Goal: Transaction & Acquisition: Purchase product/service

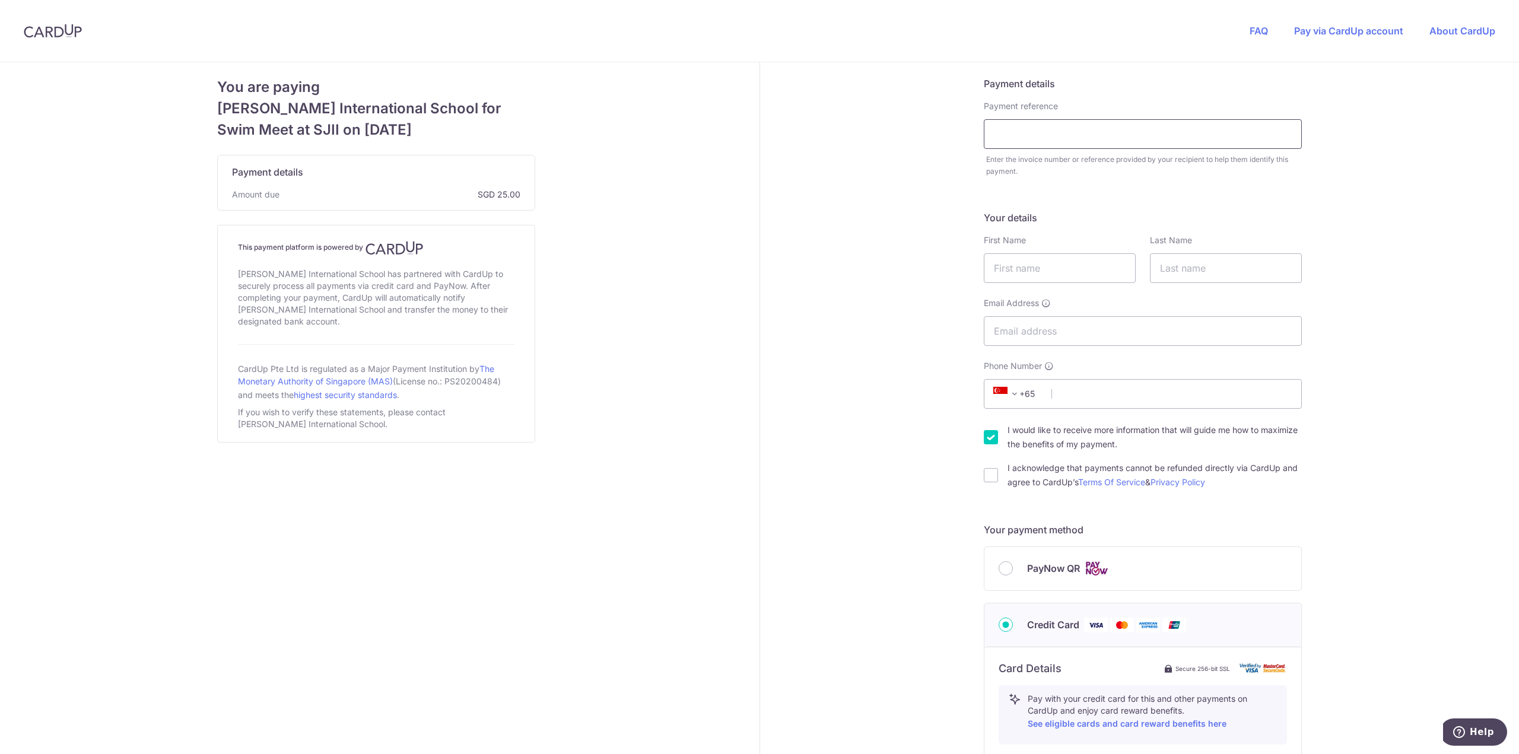
click at [994, 144] on input "text" at bounding box center [1142, 134] width 318 height 30
click at [1013, 136] on input "[PERSON_NAME]" at bounding box center [1142, 134] width 318 height 30
type input "[PERSON_NAME]"
click at [1053, 270] on input "text" at bounding box center [1059, 268] width 152 height 30
type input "Homin"
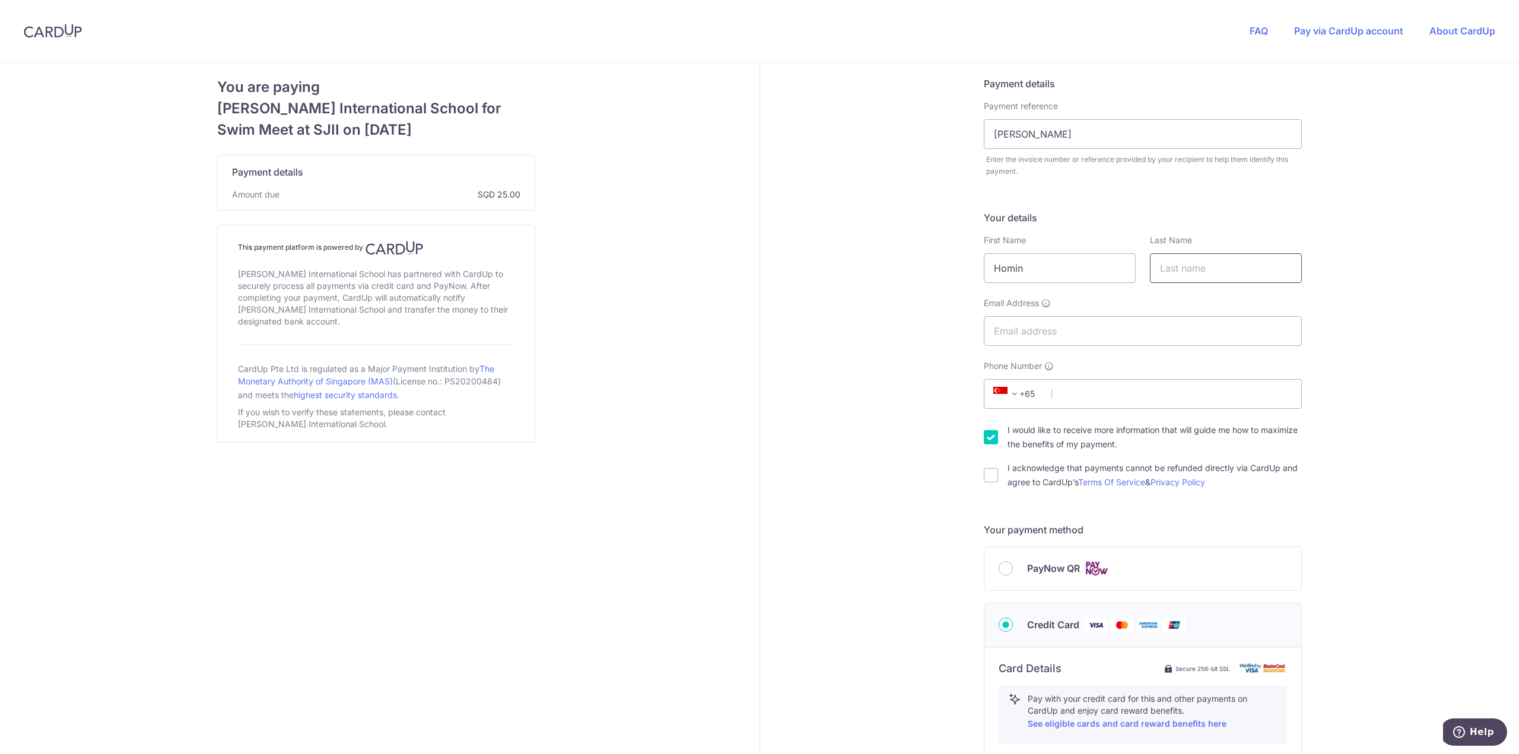
type input "[PERSON_NAME]"
type input "[EMAIL_ADDRESS][DOMAIN_NAME]"
type input "92967138"
type input "768807"
type input "35 Yishun Central 1 #11-77,"
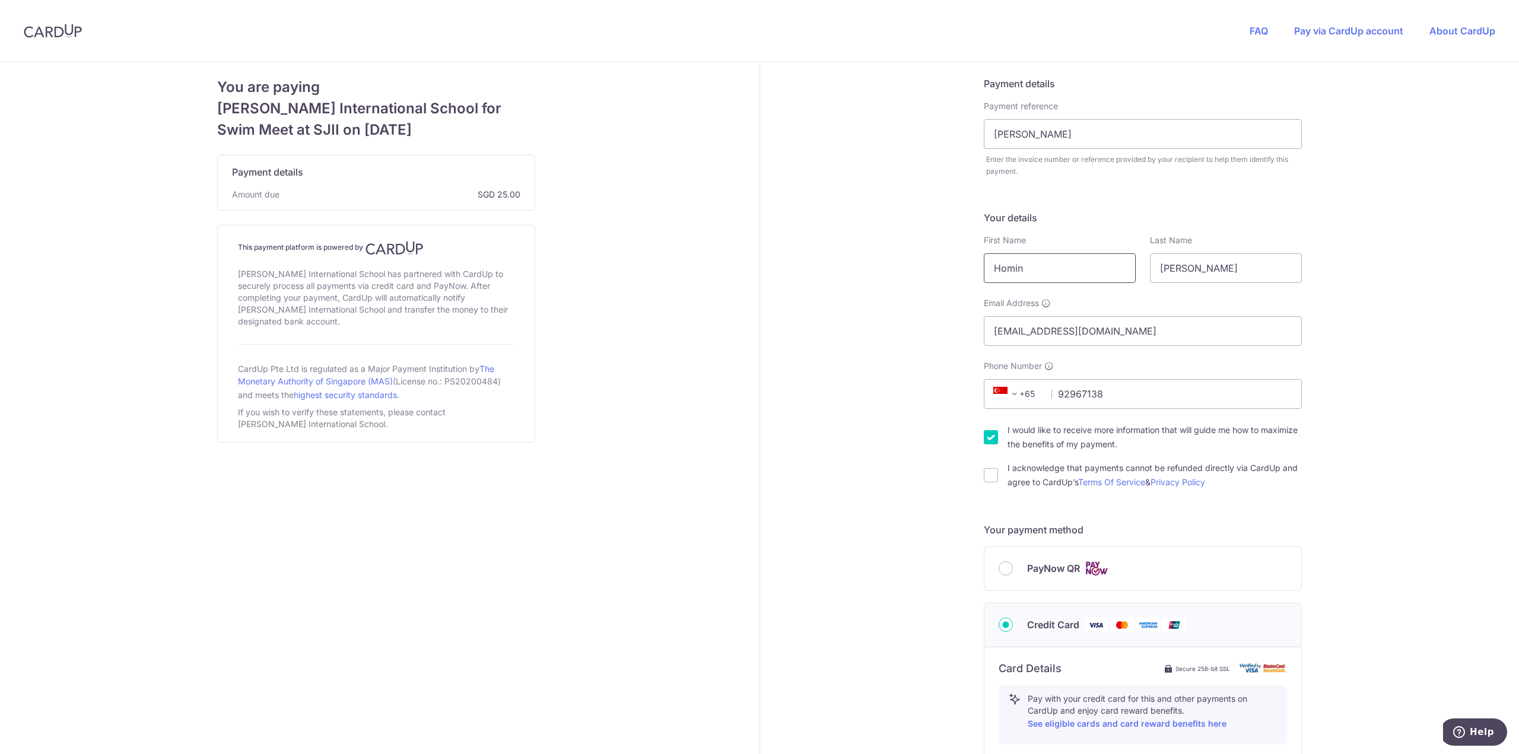
scroll to position [443, 0]
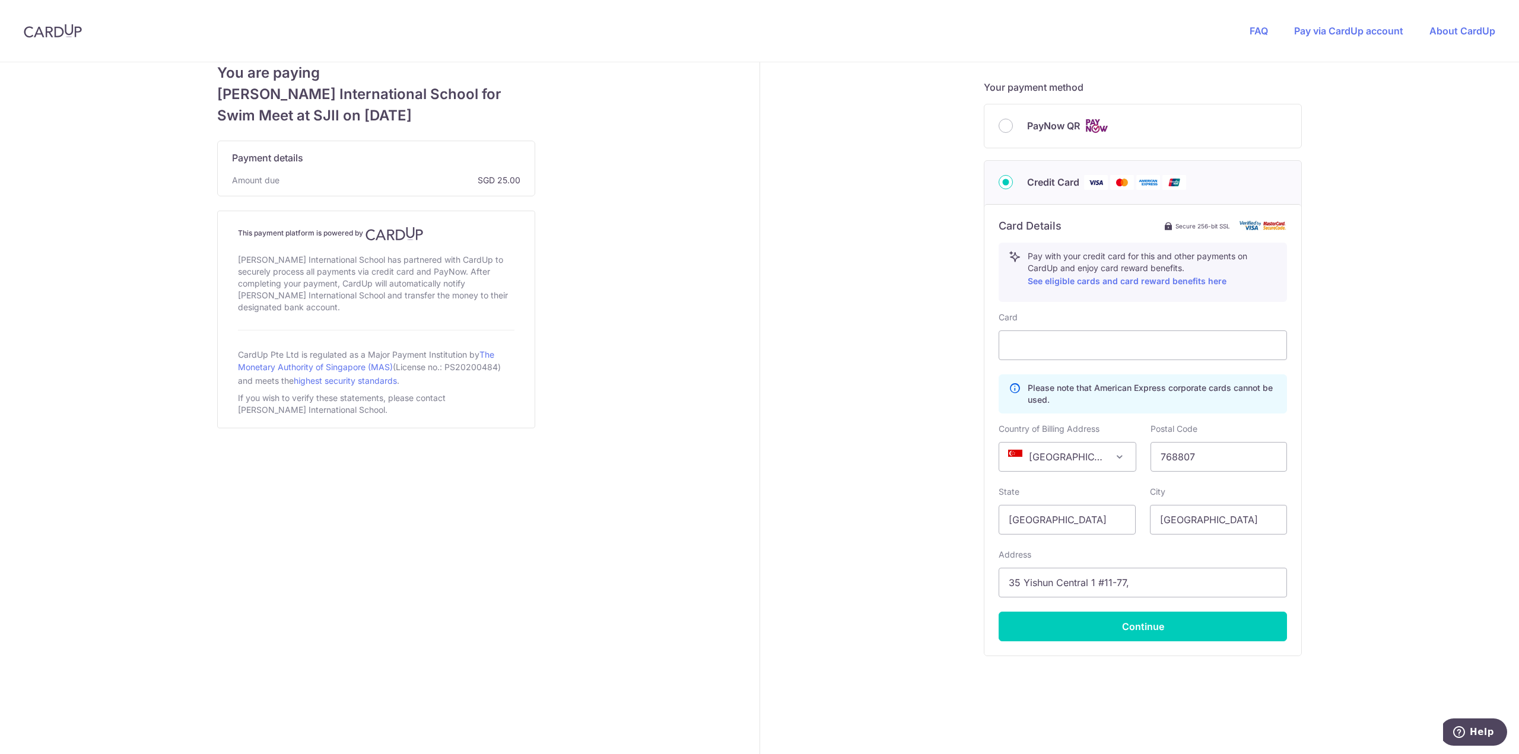
click at [912, 259] on div "Payment details Payment reference [PERSON_NAME] Enter the invoice number or ref…" at bounding box center [1143, 188] width 766 height 1137
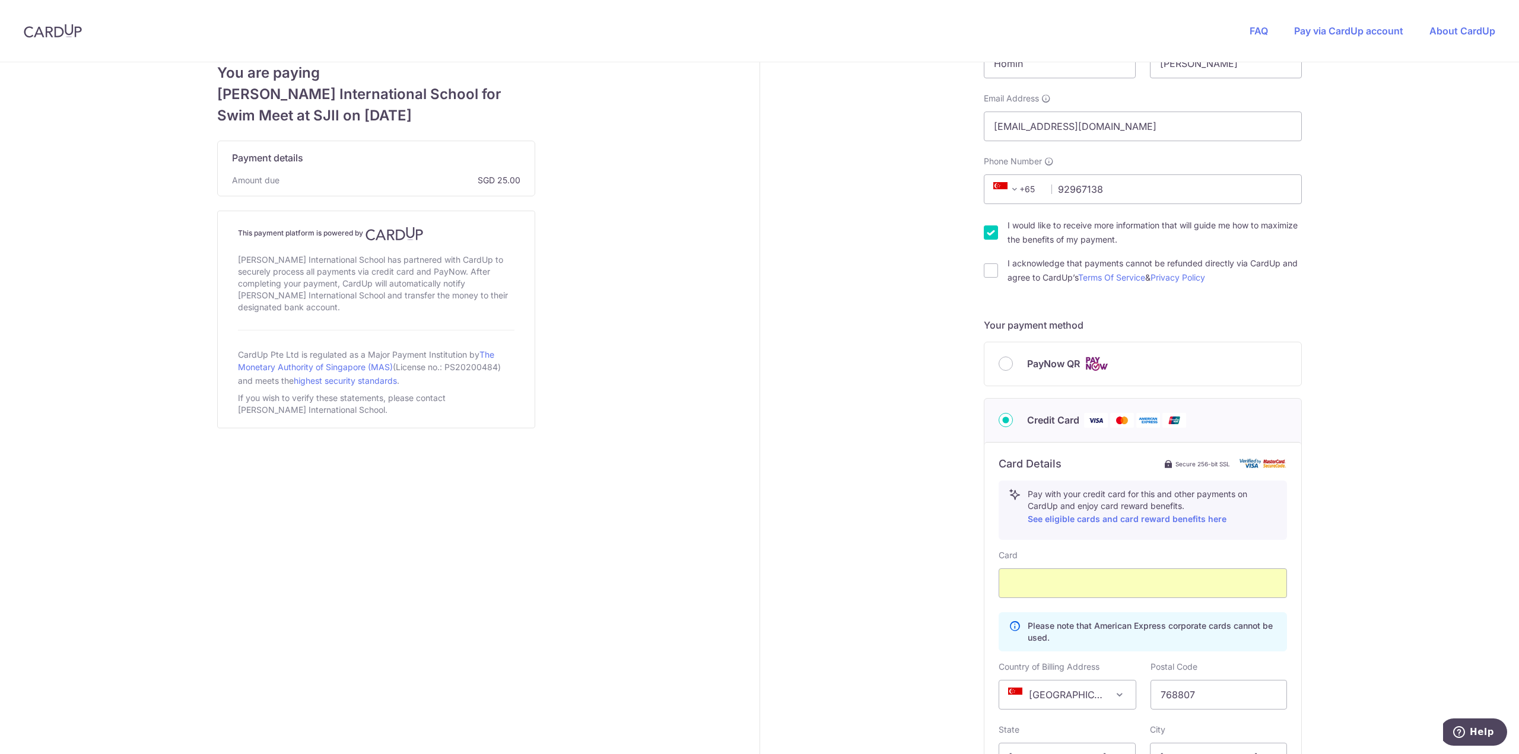
scroll to position [146, 0]
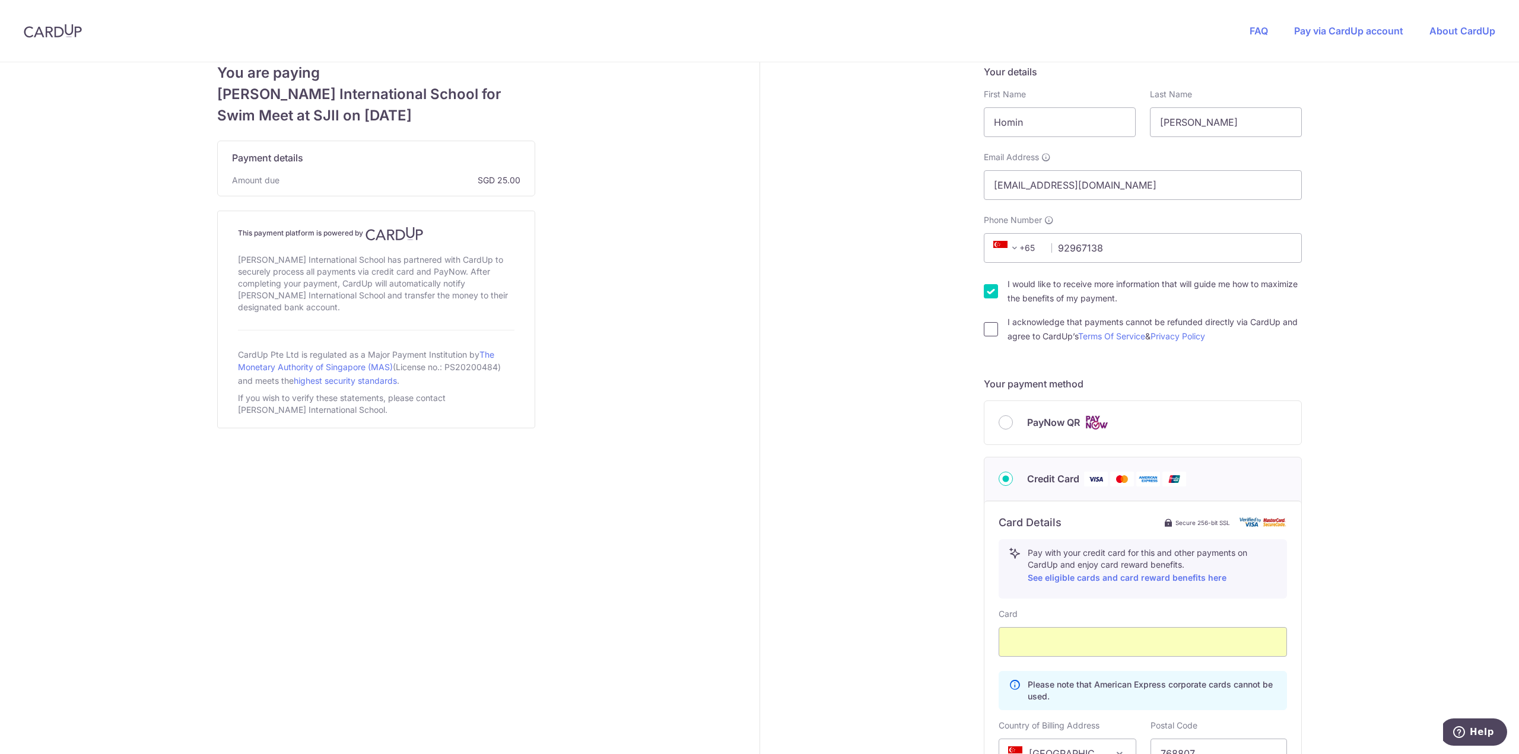
click at [991, 333] on input "I acknowledge that payments cannot be refunded directly via CardUp and agree to…" at bounding box center [990, 329] width 14 height 14
checkbox input "true"
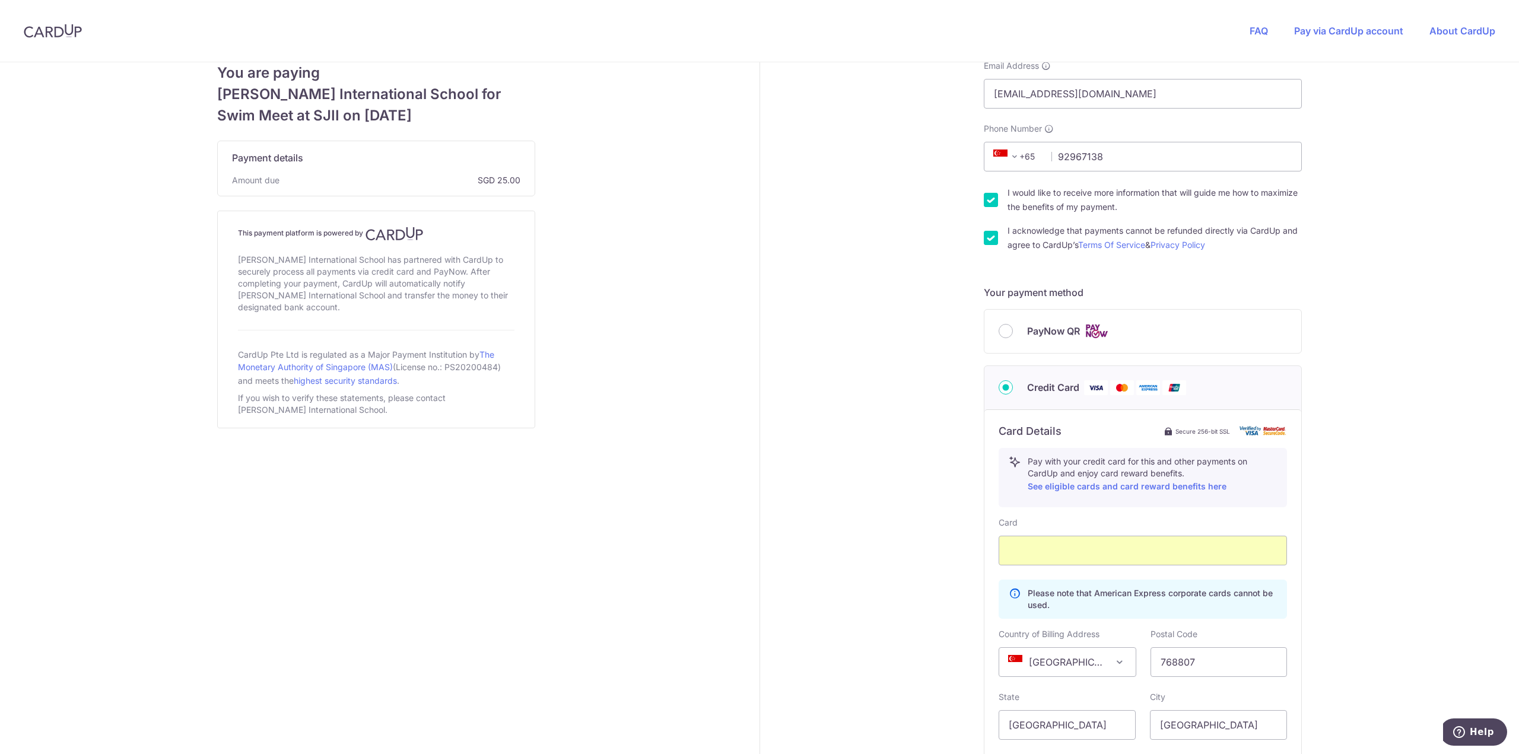
scroll to position [443, 0]
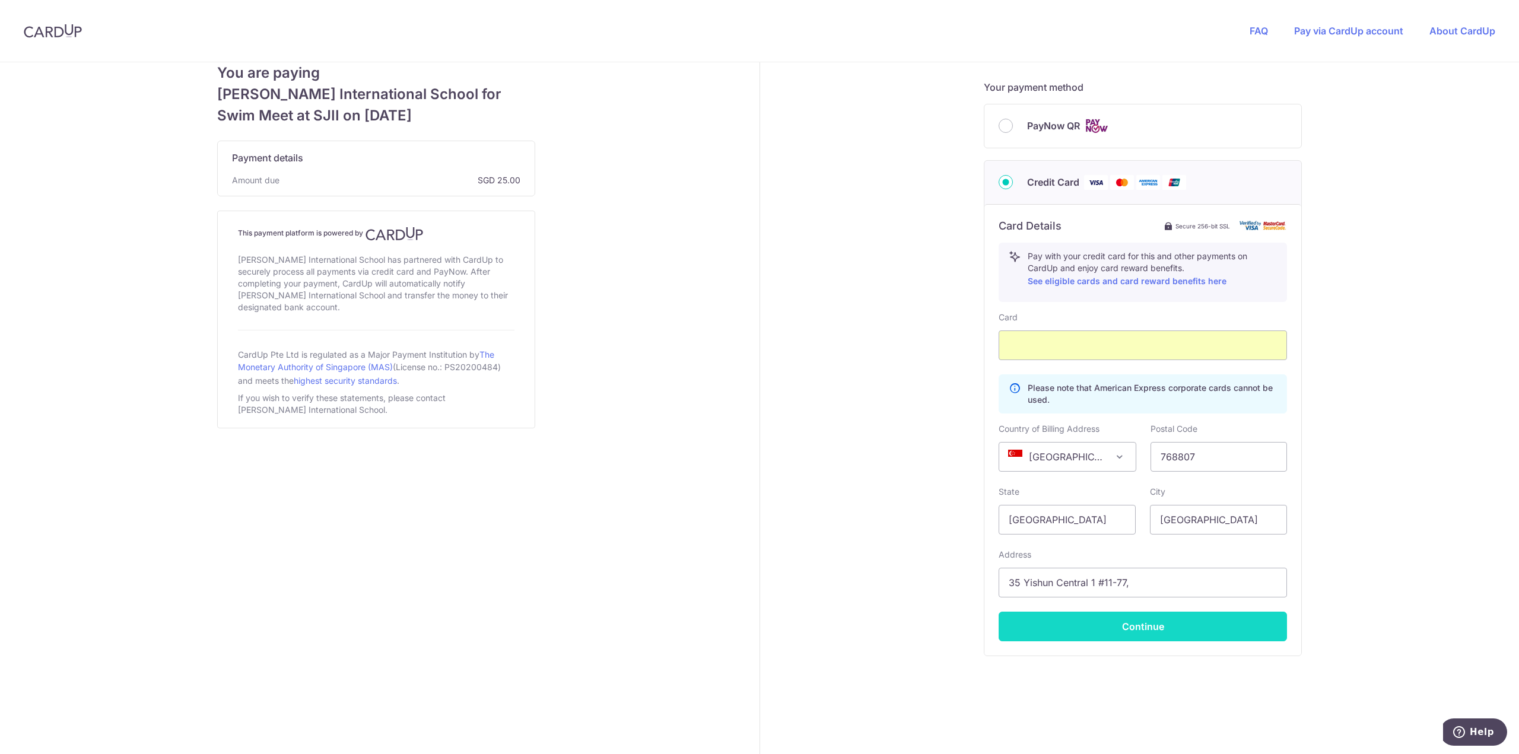
click at [1147, 622] on button "Continue" at bounding box center [1142, 627] width 288 height 30
type input "**** 6553"
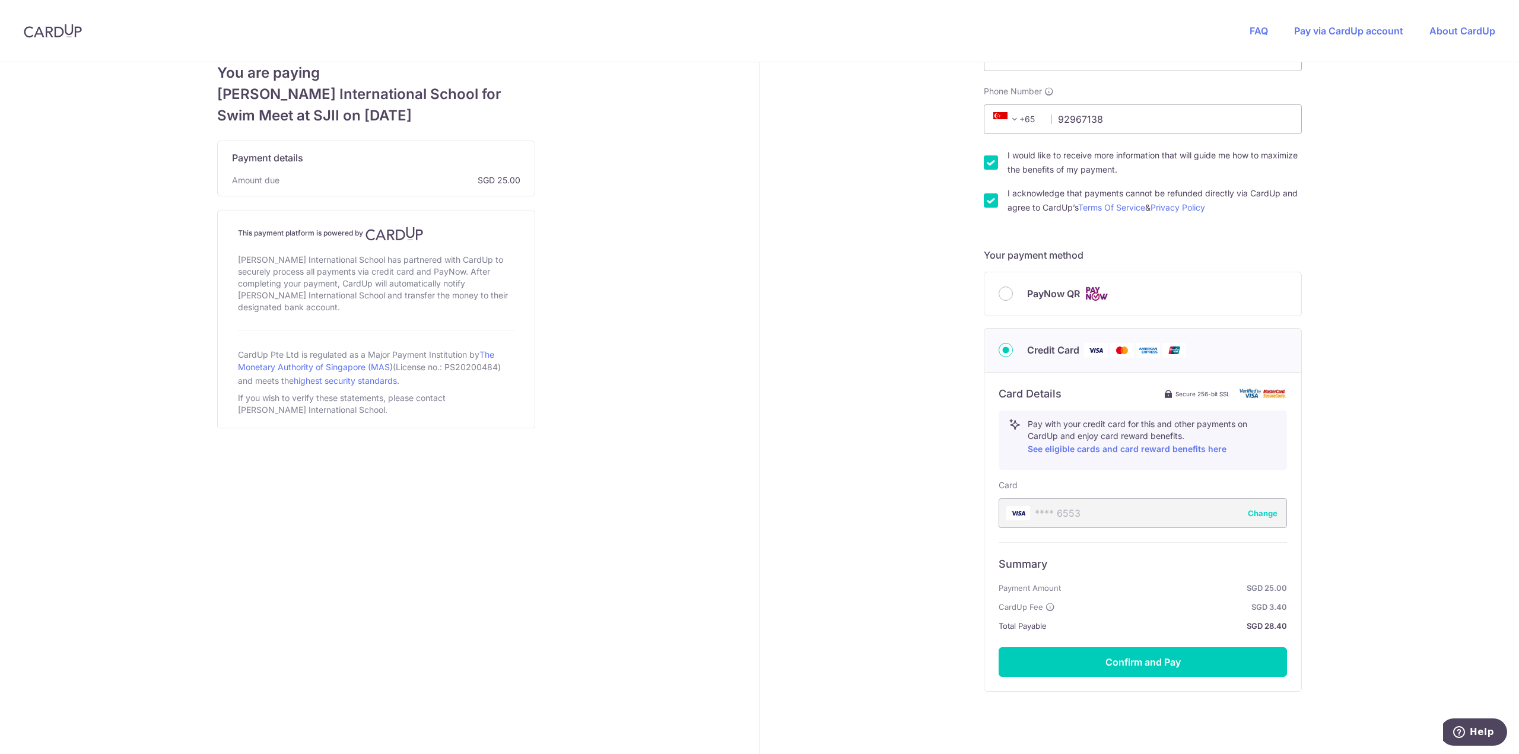
scroll to position [310, 0]
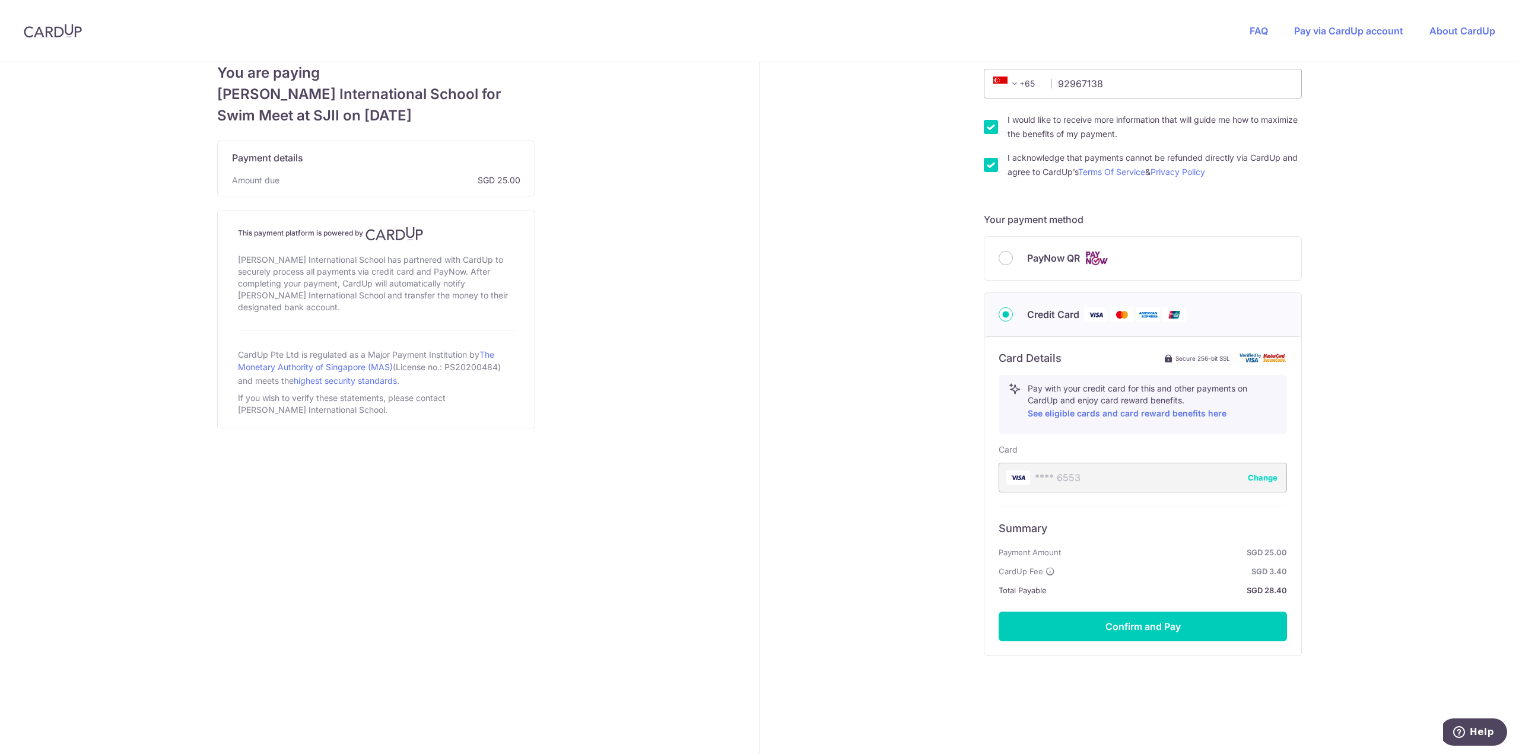
click at [998, 258] on input "PayNow QR" at bounding box center [1005, 258] width 14 height 14
radio input "true"
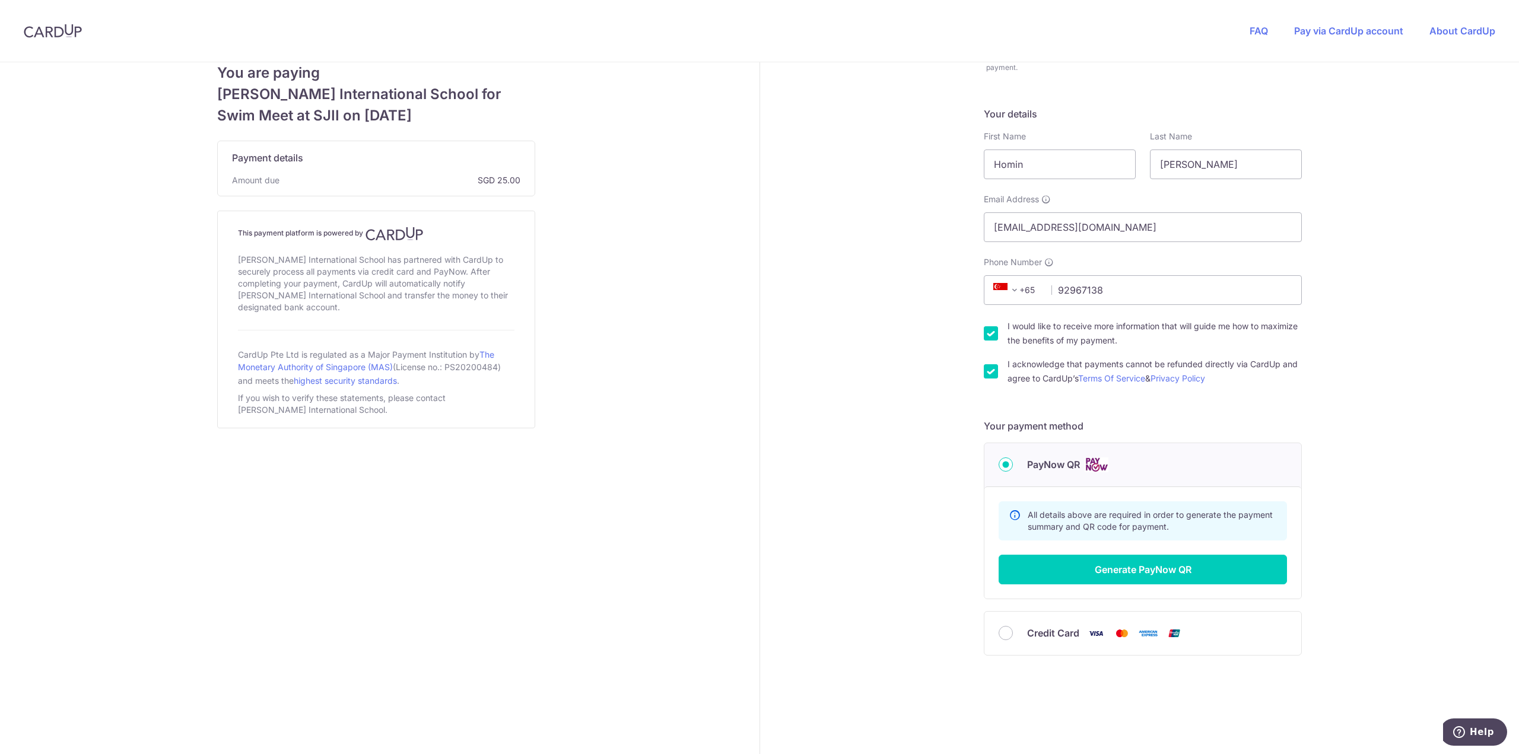
scroll to position [104, 0]
click at [1158, 572] on button "Generate PayNow QR" at bounding box center [1142, 570] width 288 height 30
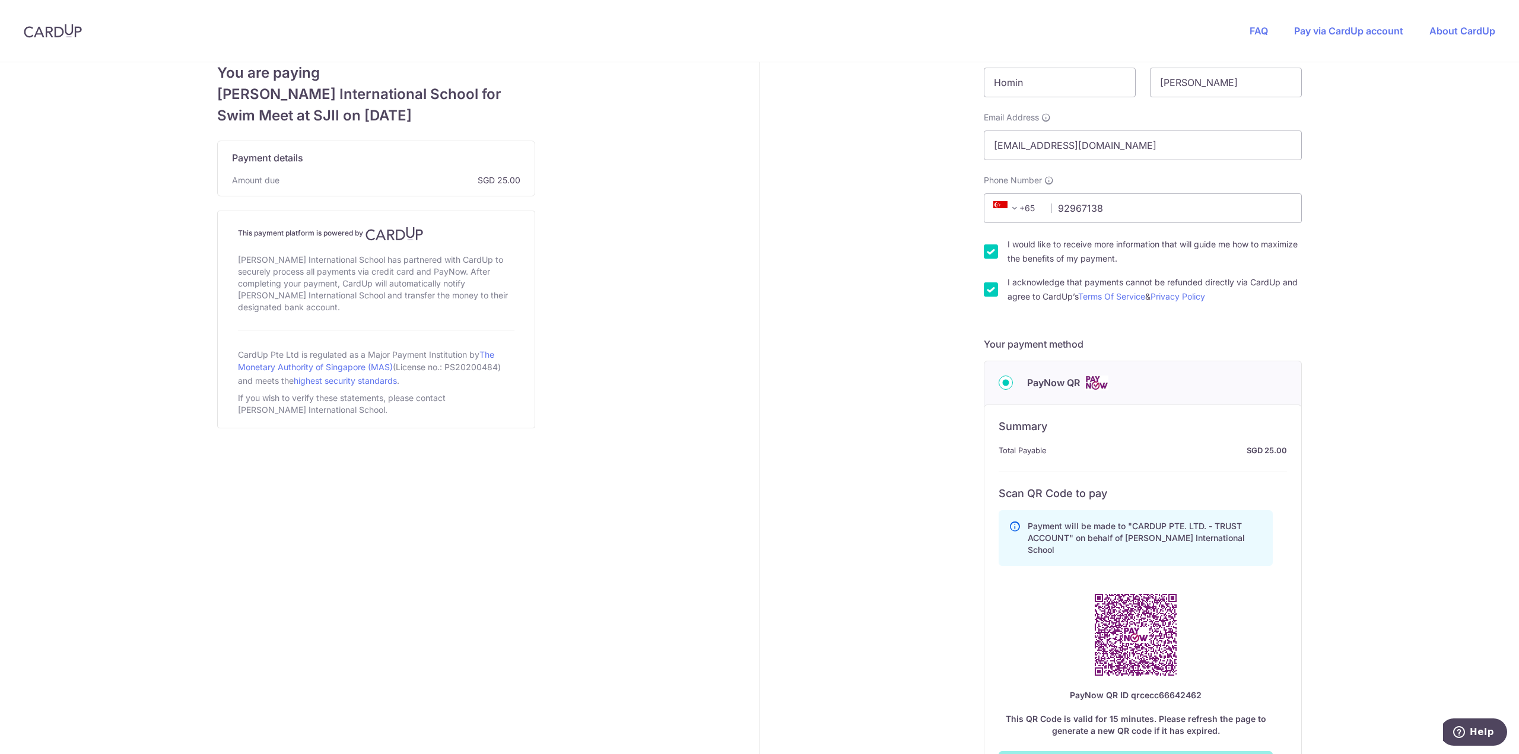
scroll to position [382, 0]
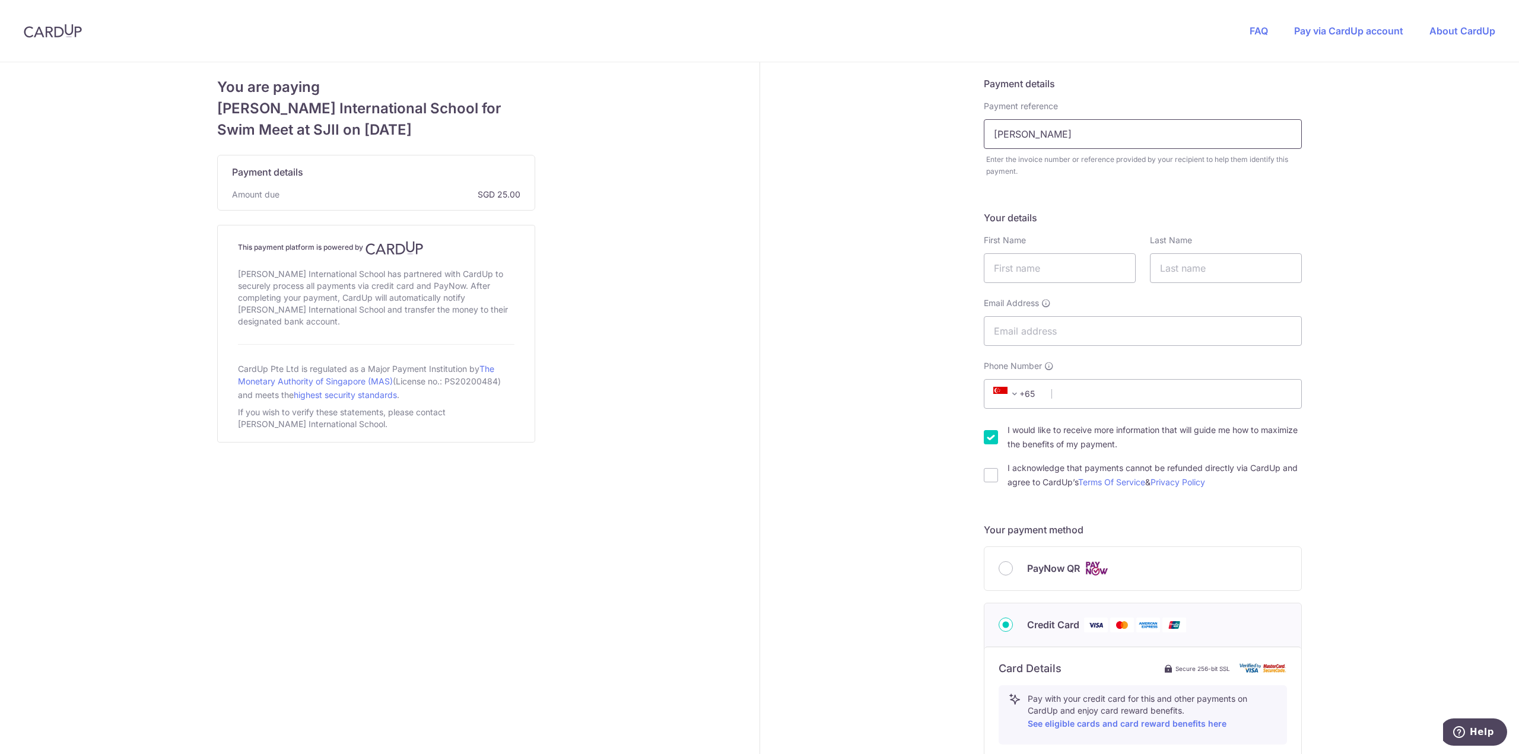
click at [1023, 133] on input "Eunyul Kim" at bounding box center [1142, 134] width 318 height 30
type input "Eunyul (Clara) Kim"
click at [1071, 256] on input "text" at bounding box center [1059, 268] width 152 height 30
type input "Homin"
type input "[PERSON_NAME]"
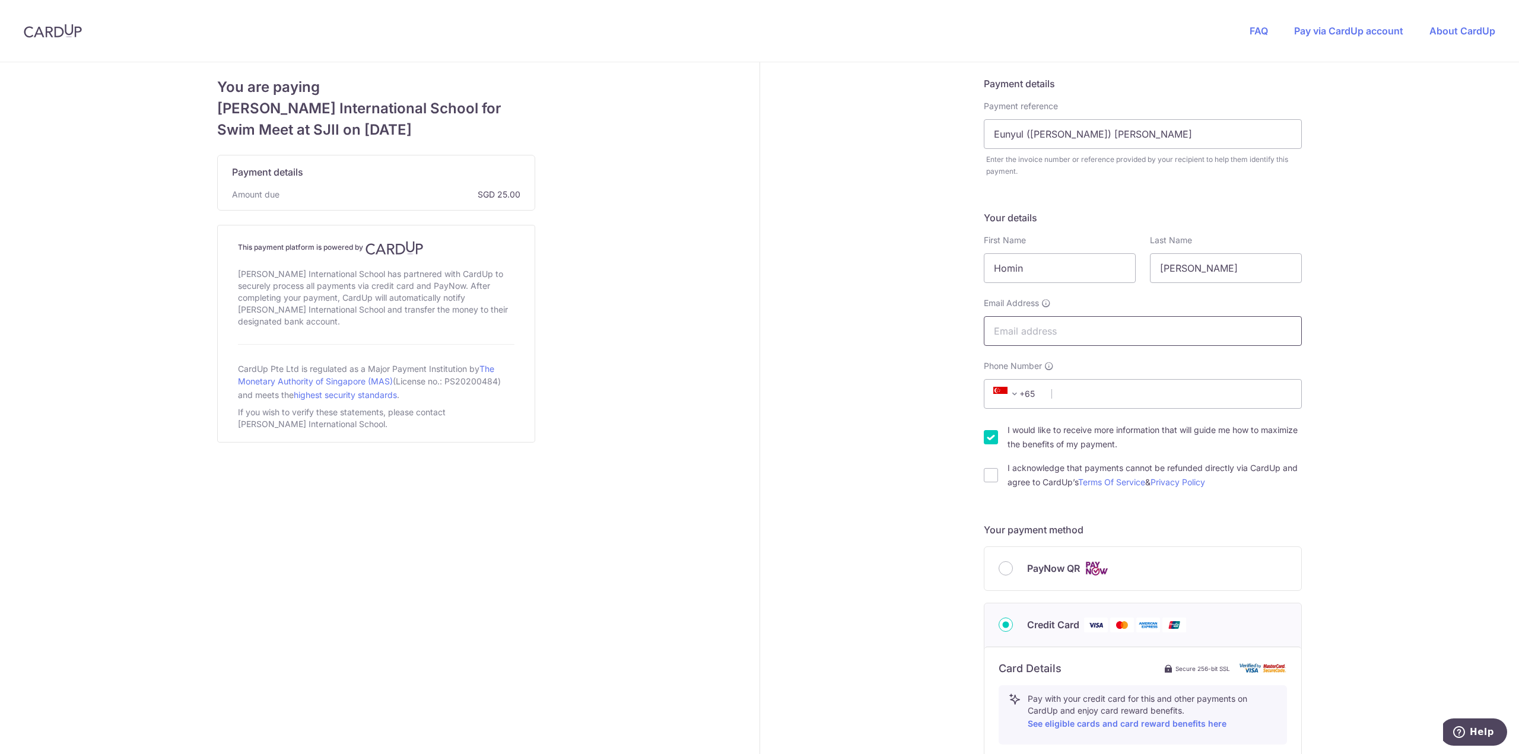
type input "[EMAIL_ADDRESS][DOMAIN_NAME]"
type input "92967138"
type input "768807"
type input "35 Yishun Central 1 #11-77,"
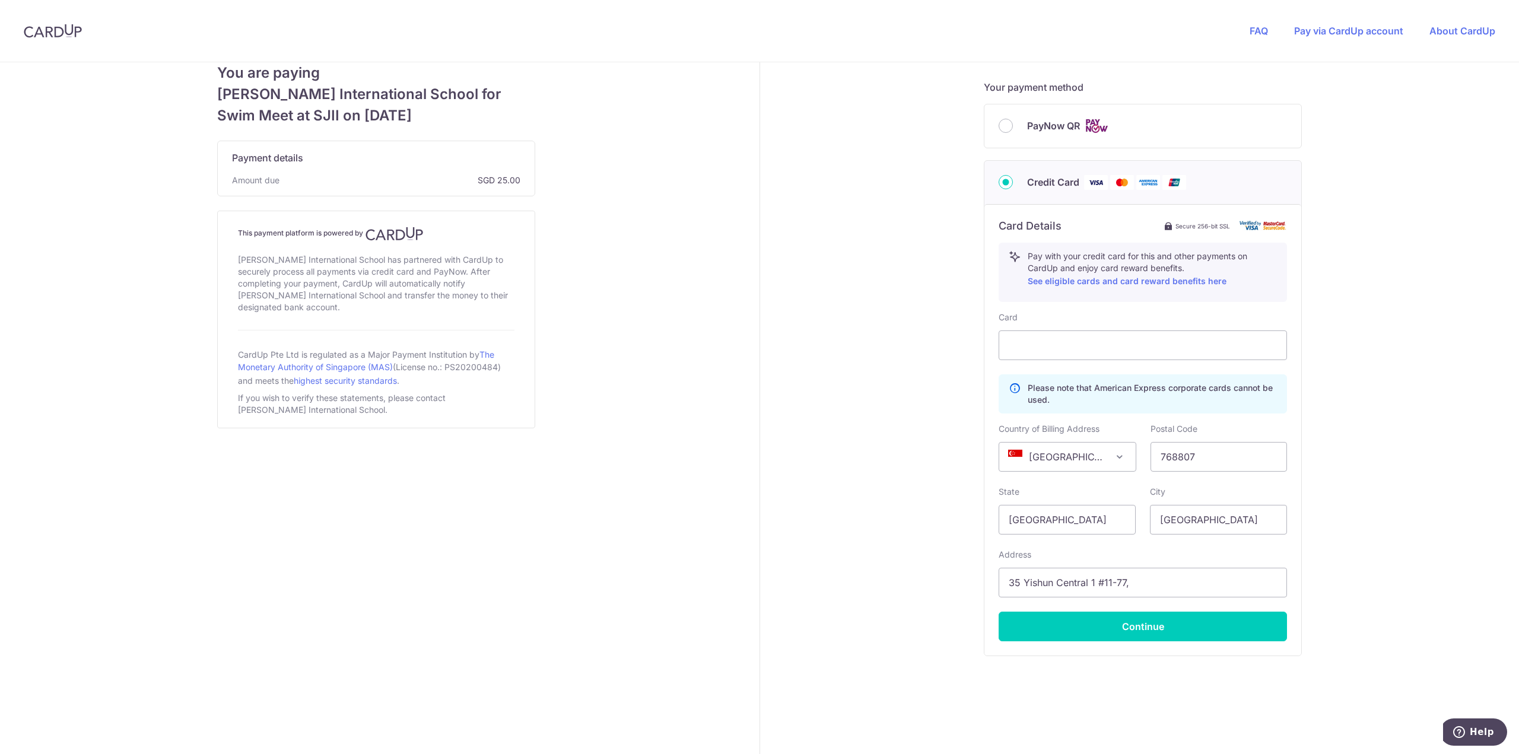
click at [1017, 120] on div "PayNow QR" at bounding box center [1142, 126] width 288 height 15
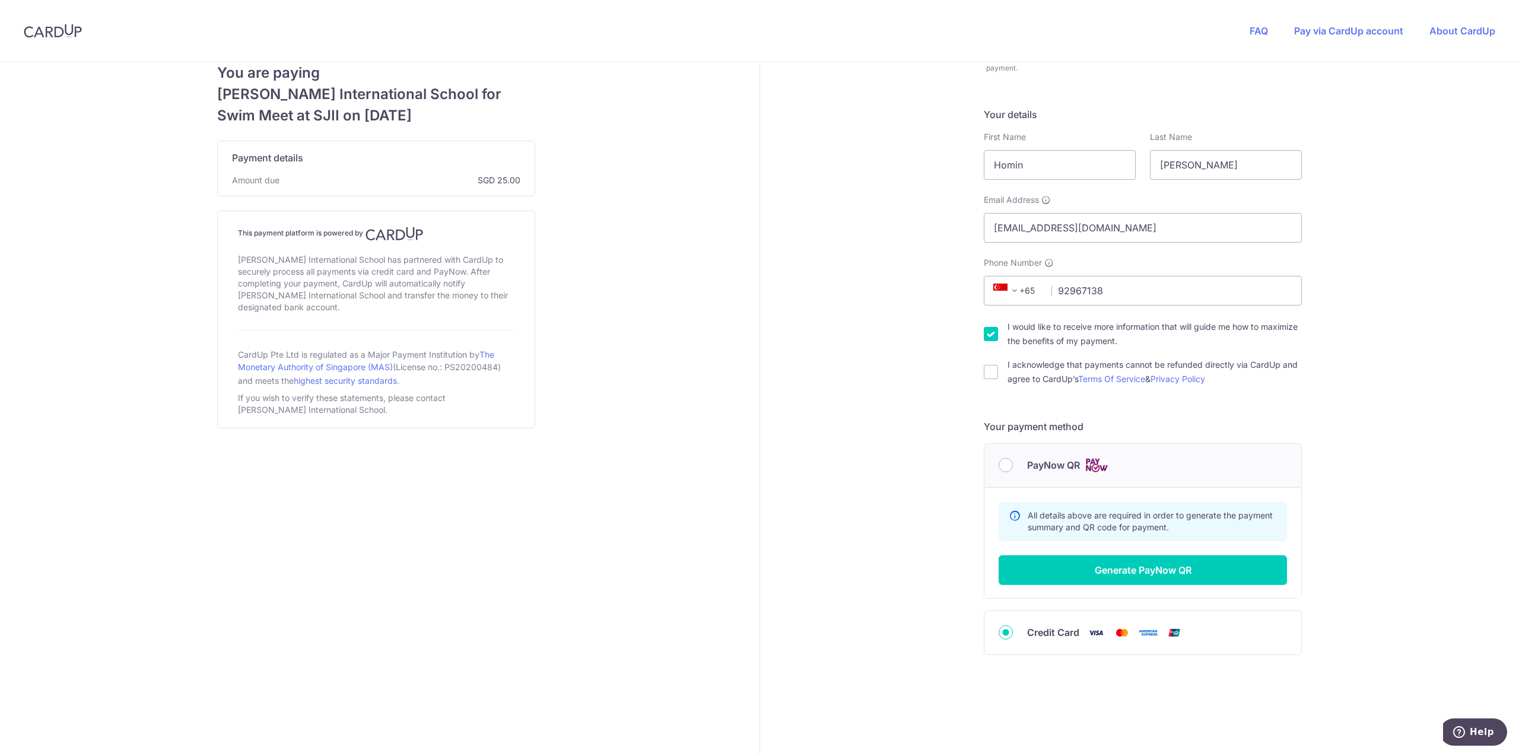
scroll to position [104, 0]
click at [1040, 372] on label "I acknowledge that payments cannot be refunded directly via CardUp and agree to…" at bounding box center [1154, 371] width 294 height 28
click at [998, 372] on input "I acknowledge that payments cannot be refunded directly via CardUp and agree to…" at bounding box center [990, 371] width 14 height 14
checkbox input "true"
click at [983, 329] on input "I would like to receive more information that will guide me how to maximize the…" at bounding box center [990, 333] width 14 height 14
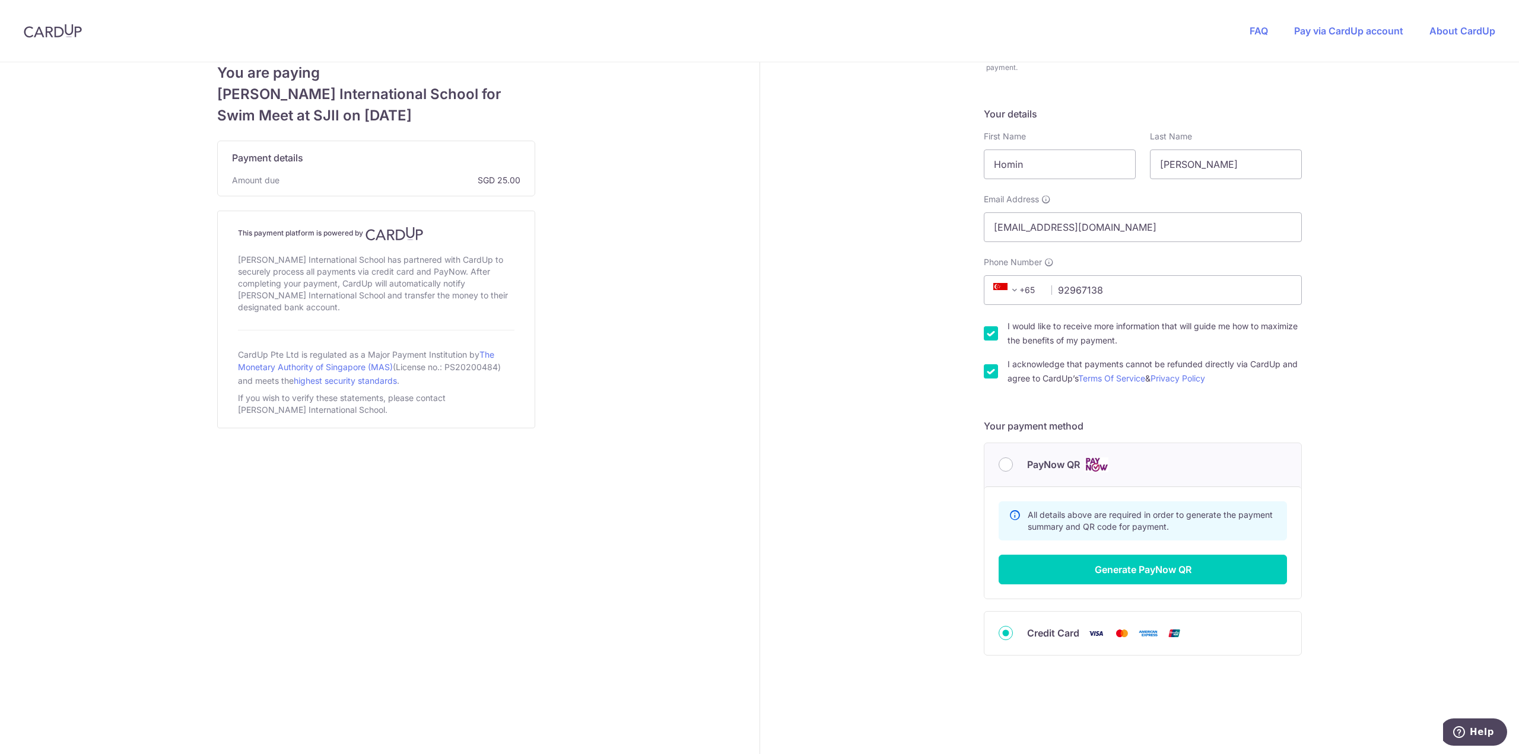
checkbox input "false"
click at [999, 460] on input "PayNow QR" at bounding box center [1005, 464] width 14 height 14
radio input "true"
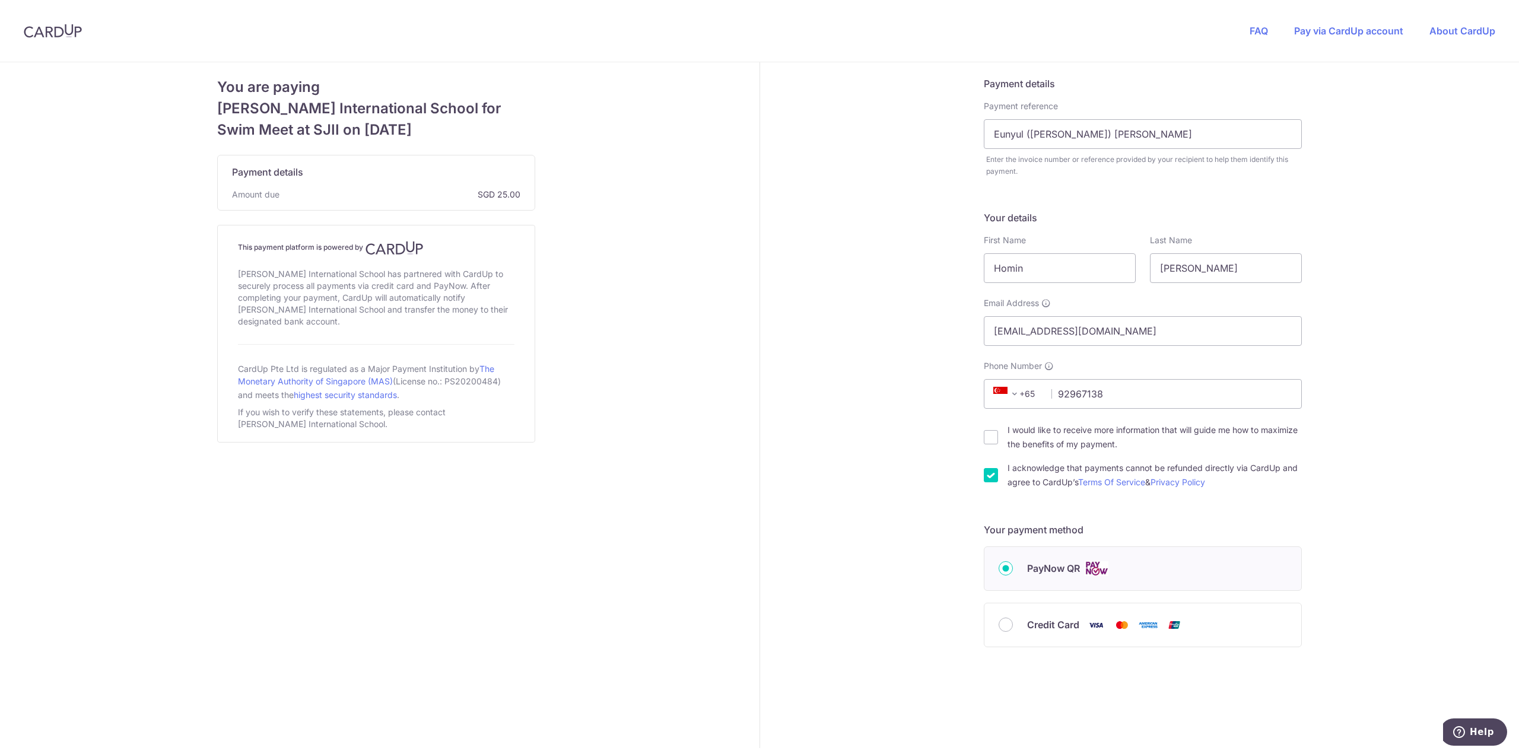
scroll to position [0, 0]
click at [985, 432] on input "I would like to receive more information that will guide me how to maximize the…" at bounding box center [990, 437] width 14 height 14
click at [986, 434] on input "I would like to receive more information that will guide me how to maximize the…" at bounding box center [990, 437] width 14 height 14
checkbox input "false"
click at [1002, 623] on input "Credit Card" at bounding box center [1005, 624] width 14 height 14
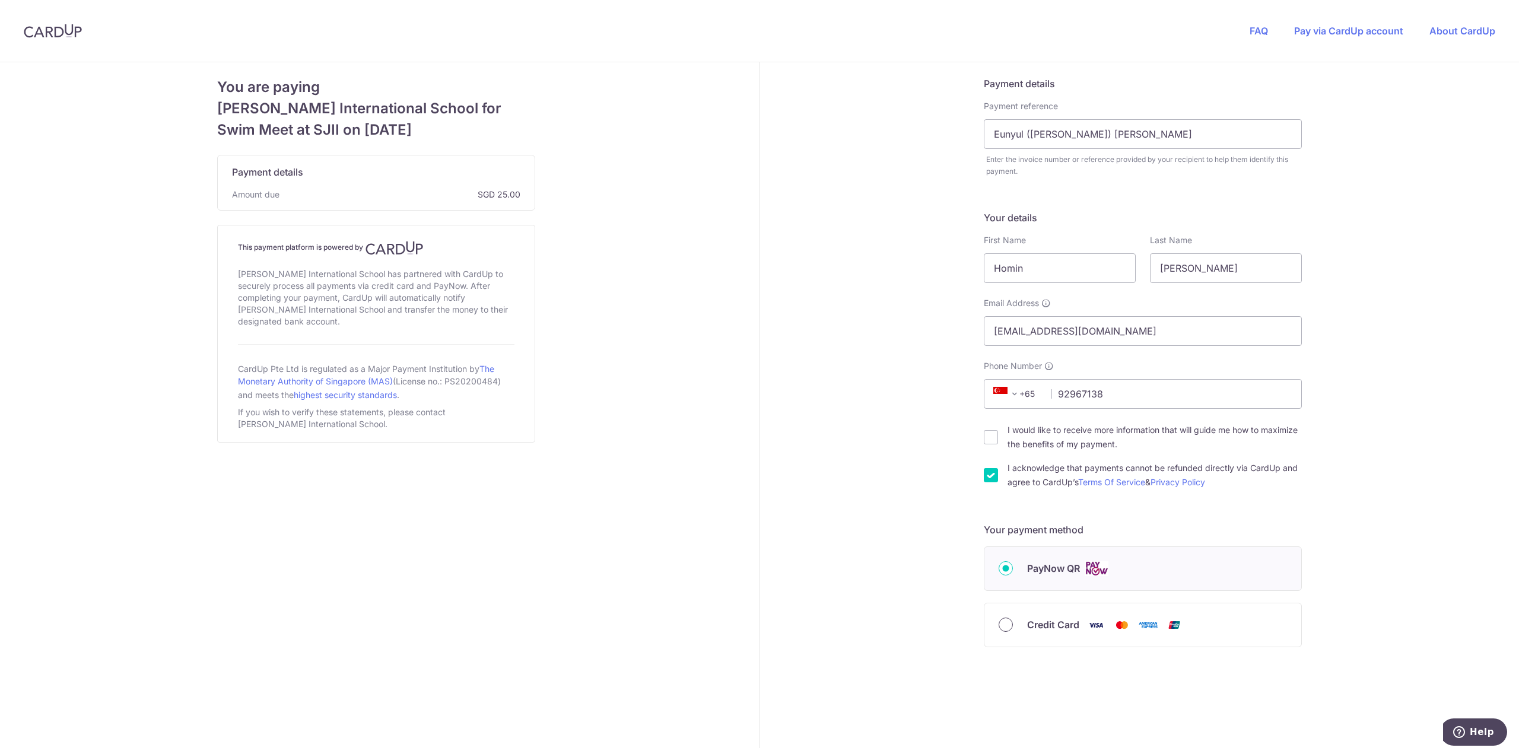
radio input "true"
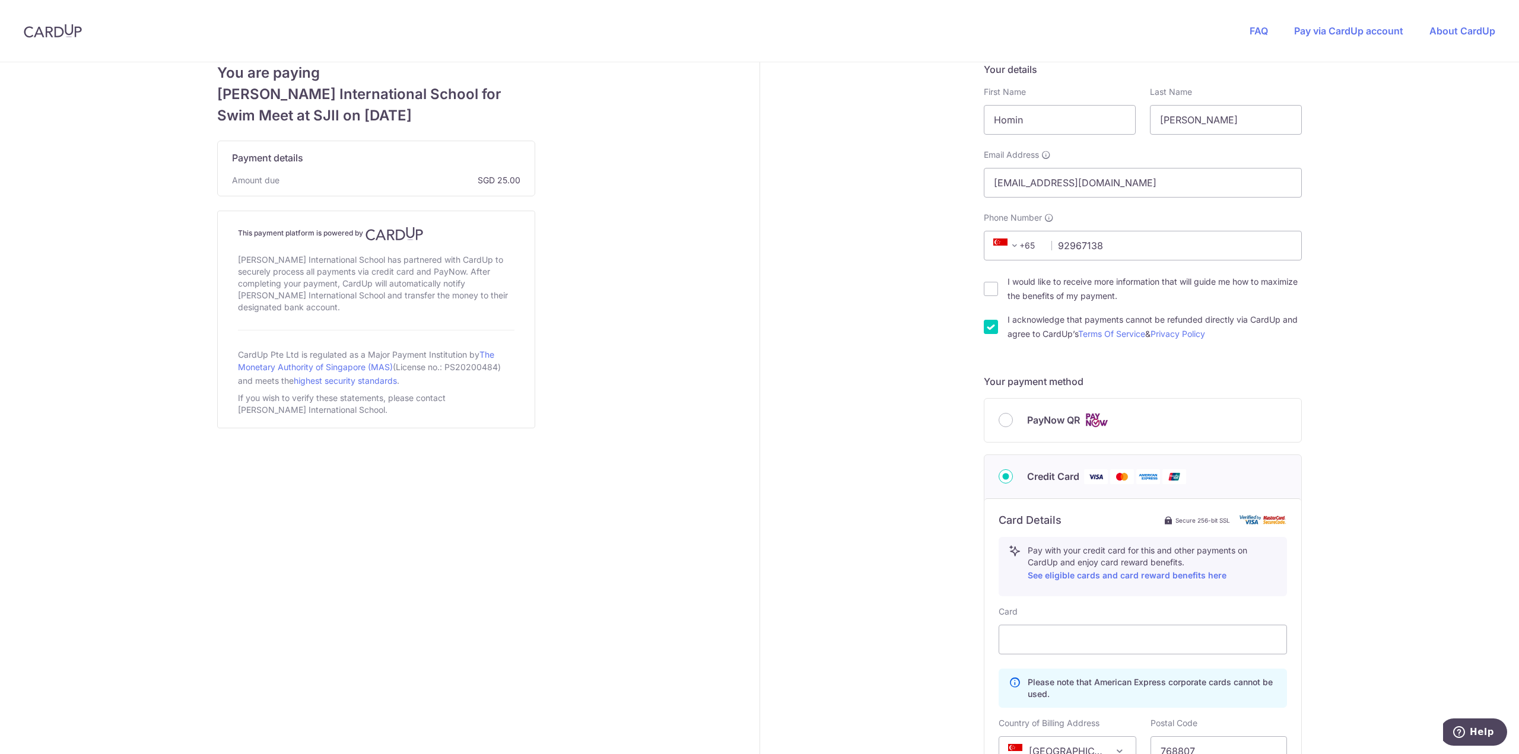
scroll to position [297, 0]
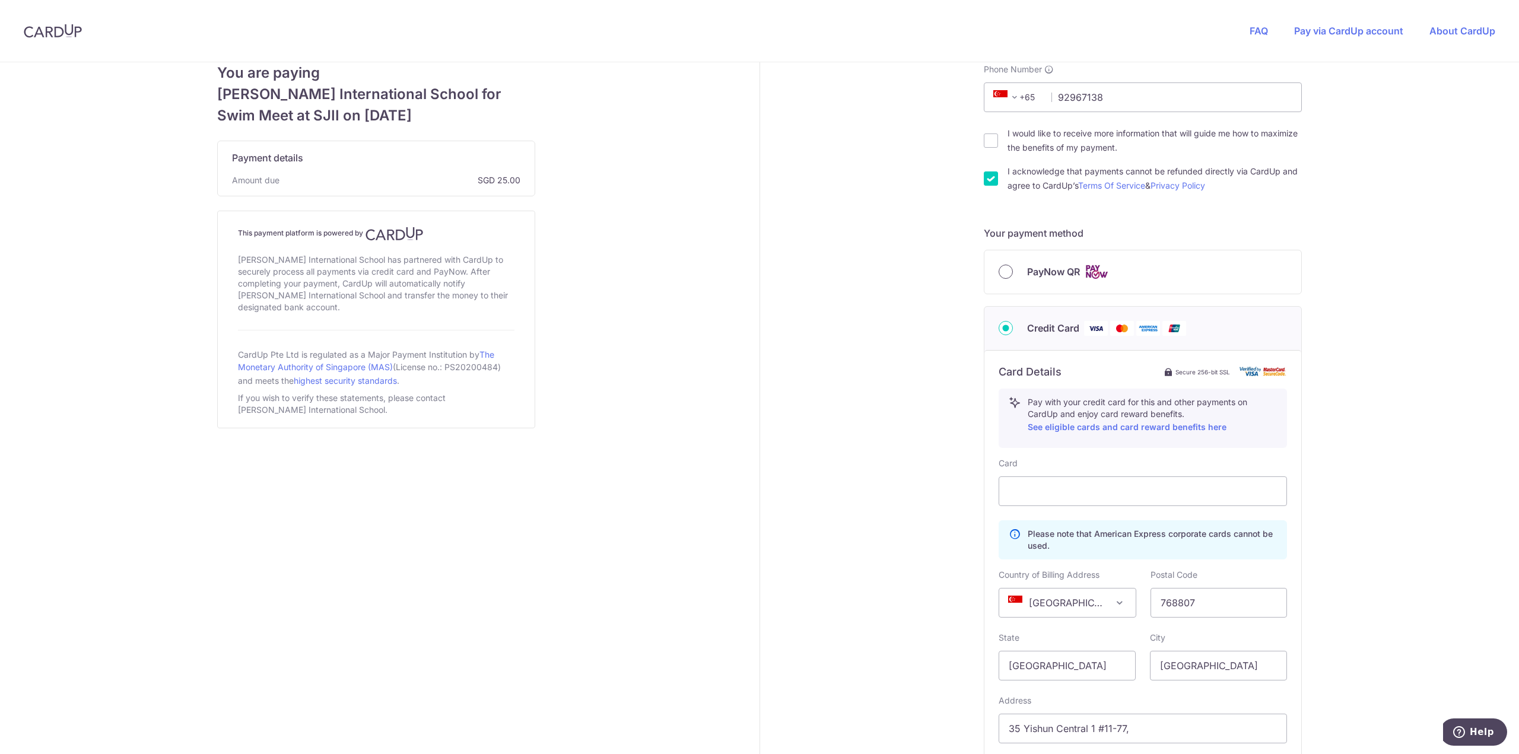
click at [1000, 273] on input "PayNow QR" at bounding box center [1005, 272] width 14 height 14
radio input "true"
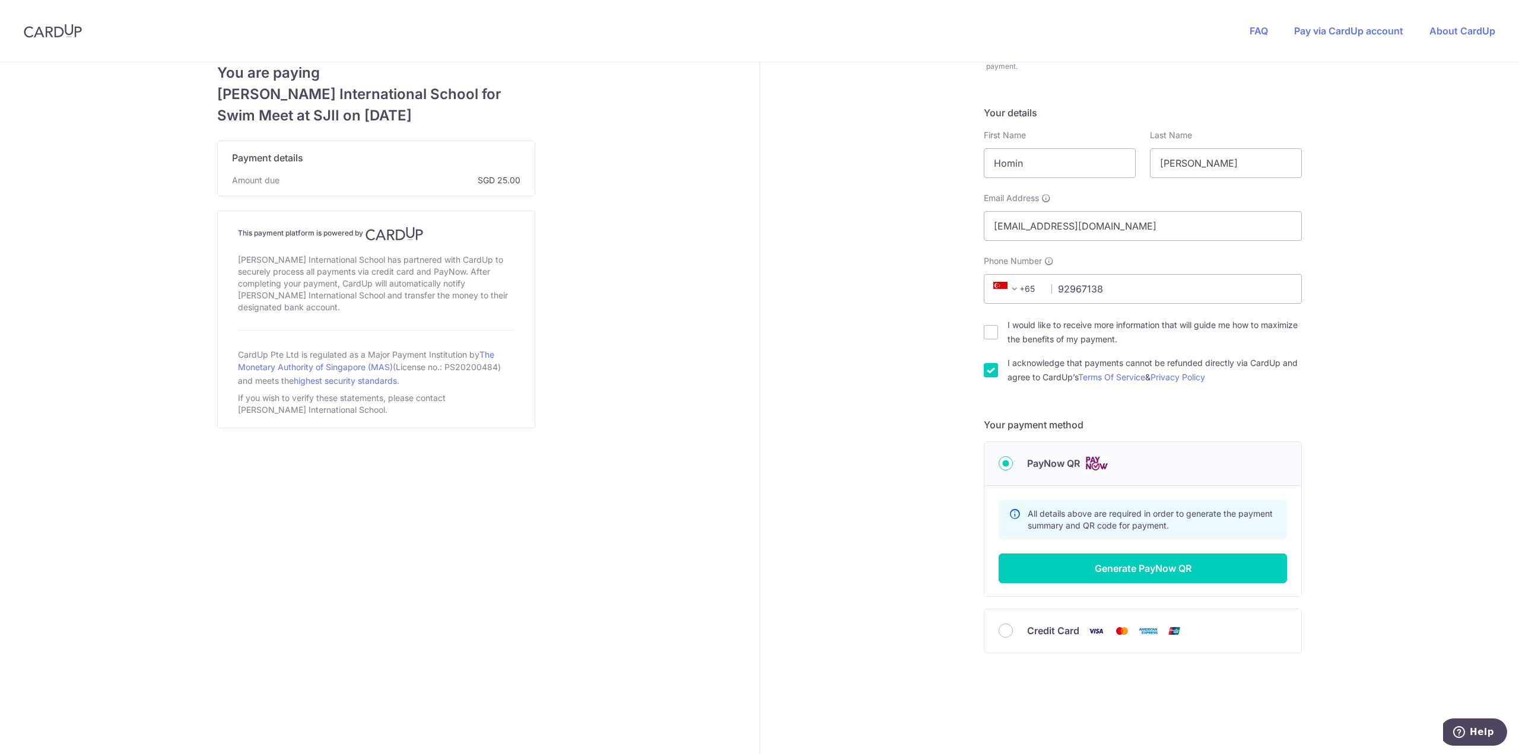
scroll to position [104, 0]
click at [1172, 564] on button "Generate PayNow QR" at bounding box center [1142, 570] width 288 height 30
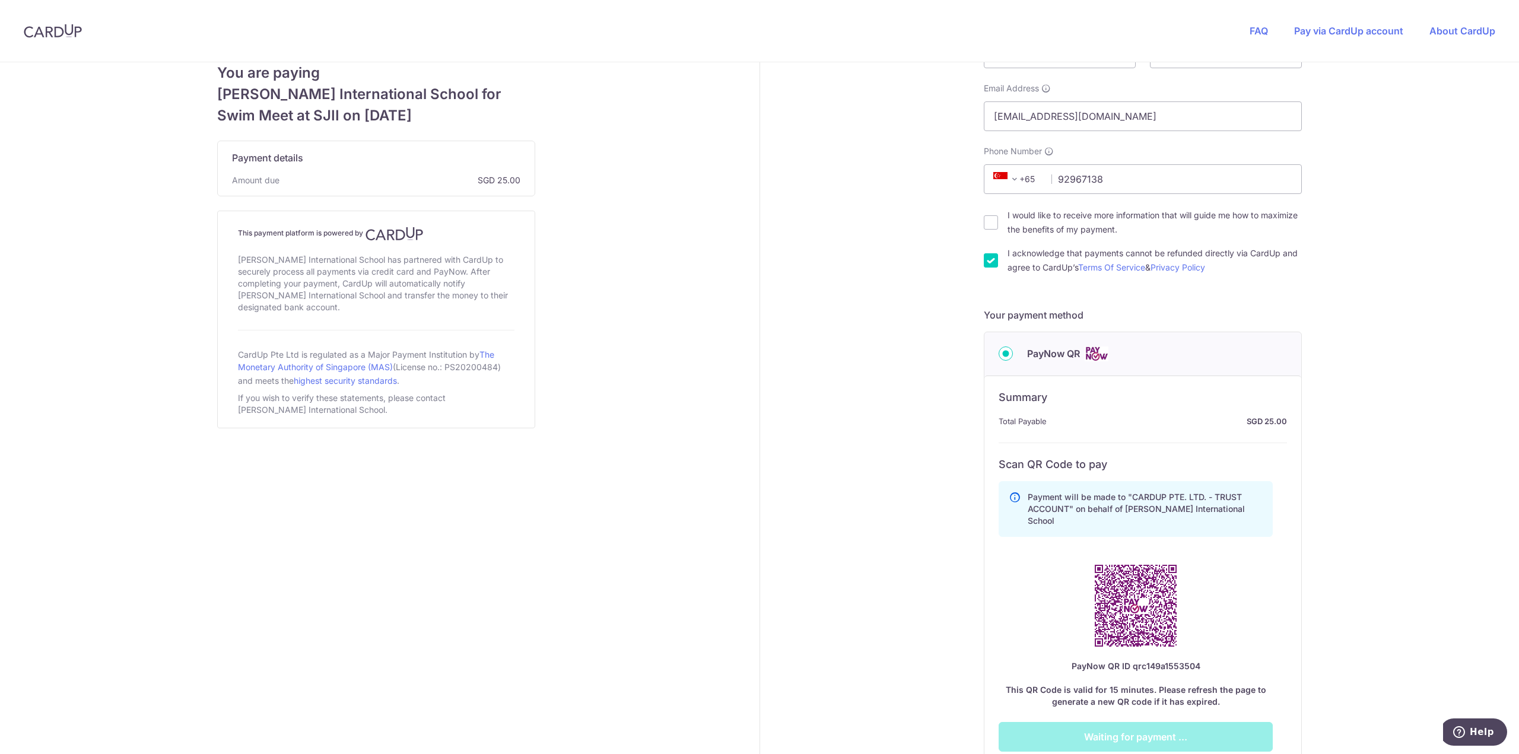
scroll to position [382, 0]
